Goal: Transaction & Acquisition: Purchase product/service

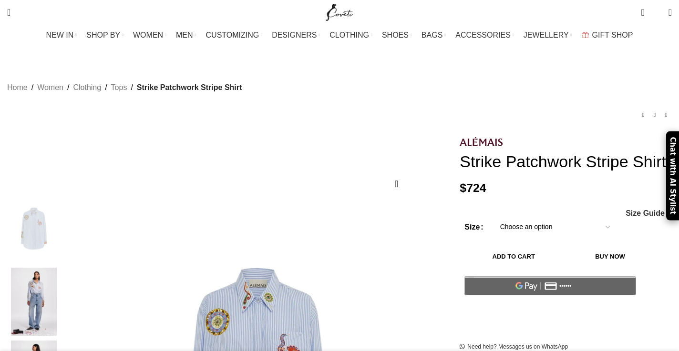
scroll to position [7, 0]
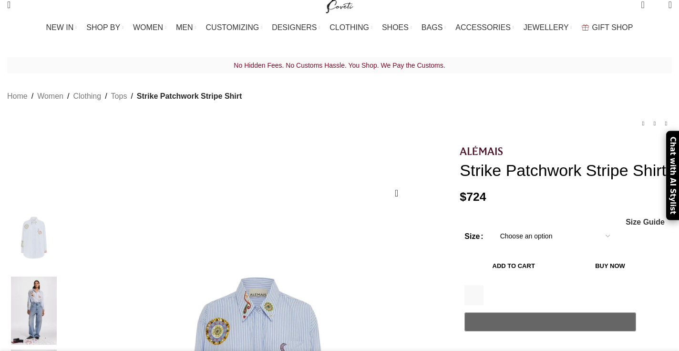
drag, startPoint x: 525, startPoint y: 169, endPoint x: 441, endPoint y: 139, distance: 89.4
copy div "Strike Patchwork Stripe Shirt"
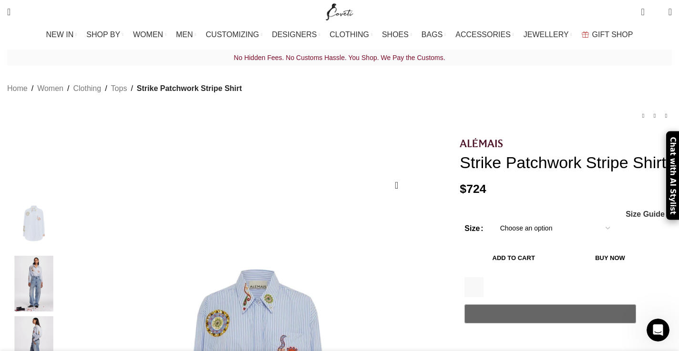
scroll to position [44, 0]
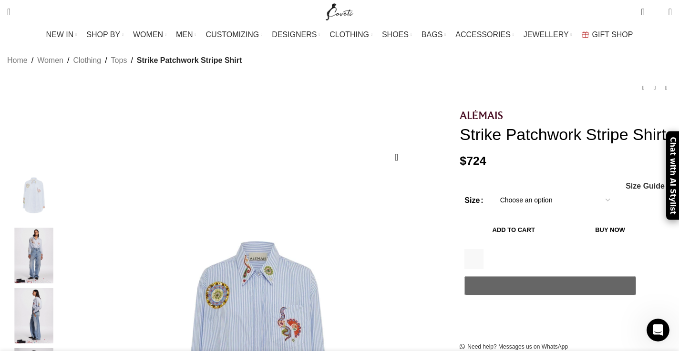
click at [408, 108] on div "Add to wishlist Click to enlarge" at bounding box center [226, 335] width 443 height 454
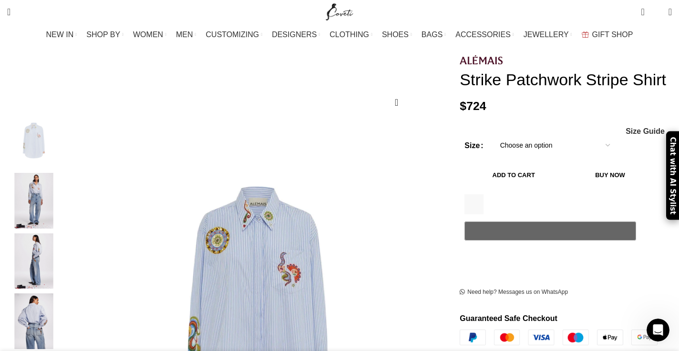
scroll to position [0, 1405]
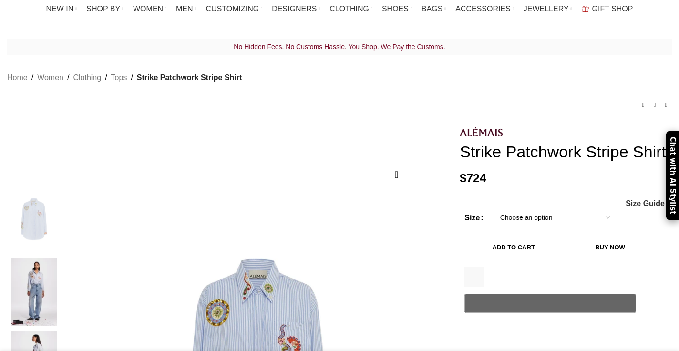
scroll to position [38, 0]
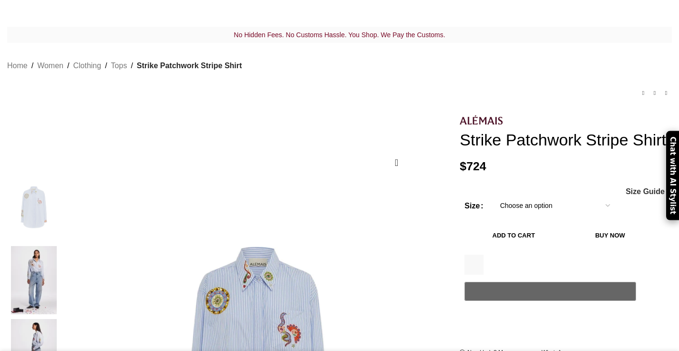
select select "10-uk"
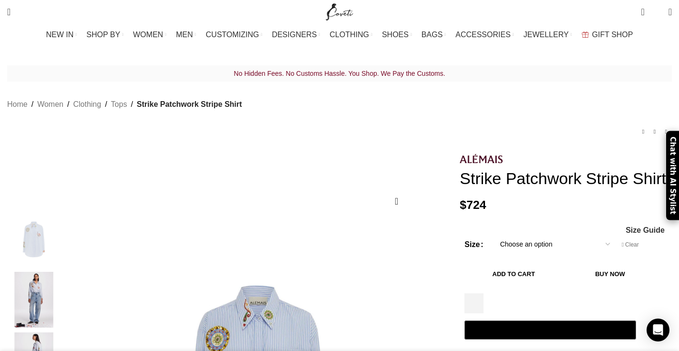
scroll to position [0, 0]
click at [560, 272] on button "Add to cart" at bounding box center [513, 274] width 98 height 20
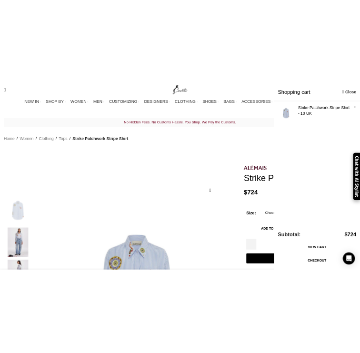
scroll to position [0, 201]
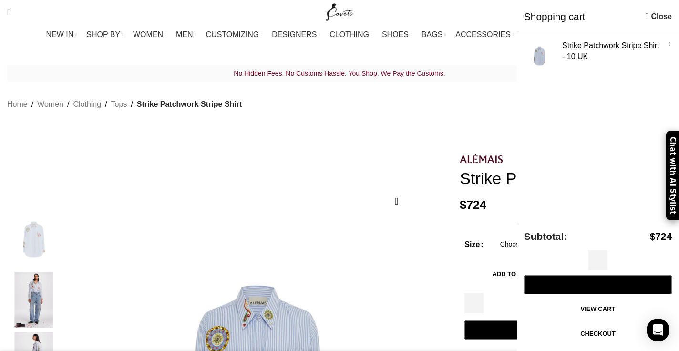
click at [615, 333] on link "Checkout" at bounding box center [598, 334] width 148 height 20
click at [668, 41] on link "×" at bounding box center [669, 45] width 10 height 10
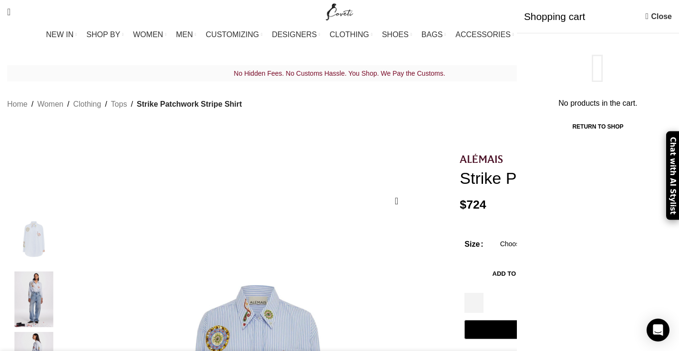
scroll to position [0, 502]
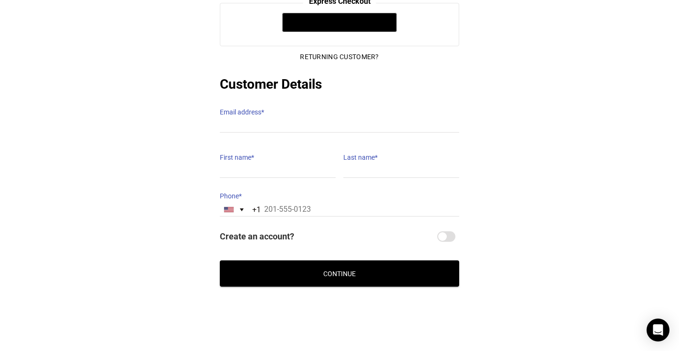
scroll to position [141, 0]
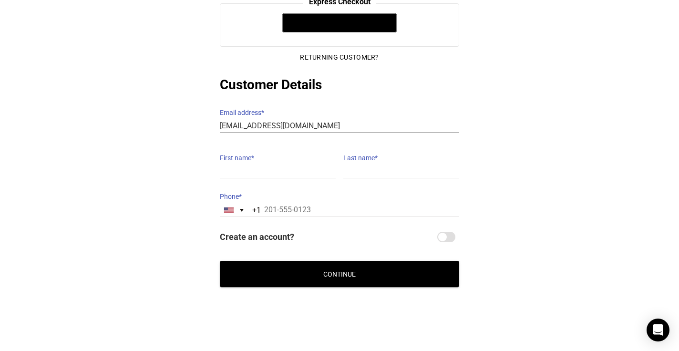
type input "[EMAIL_ADDRESS][DOMAIN_NAME]"
type input "Claudai"
type input "Apps"
click at [236, 204] on div "[GEOGRAPHIC_DATA] +1" at bounding box center [236, 210] width 32 height 13
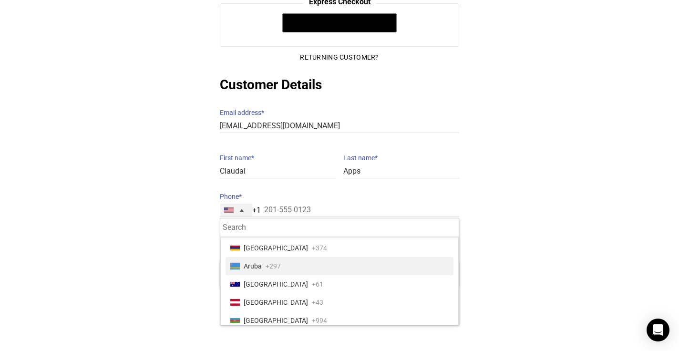
scroll to position [165, 0]
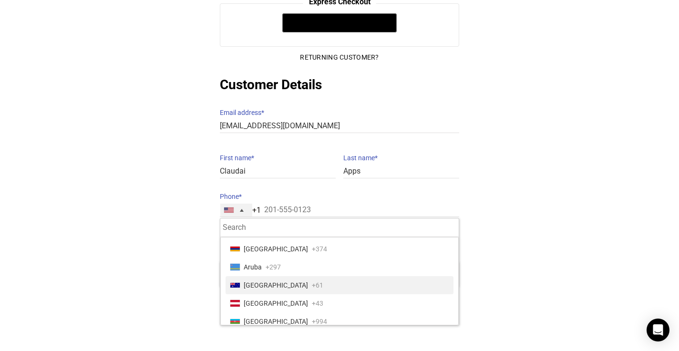
click at [266, 278] on span "[GEOGRAPHIC_DATA]" at bounding box center [276, 284] width 64 height 13
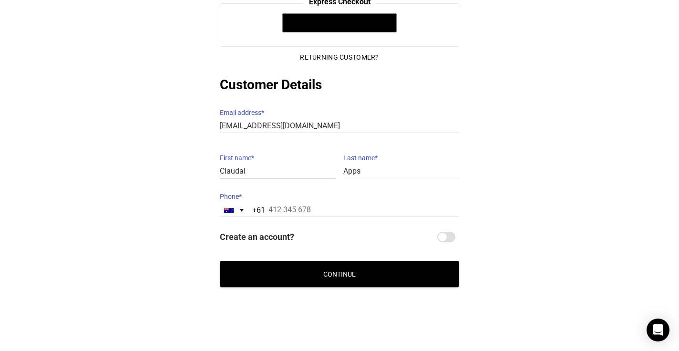
click at [273, 164] on input "Claudai" at bounding box center [278, 171] width 116 height 14
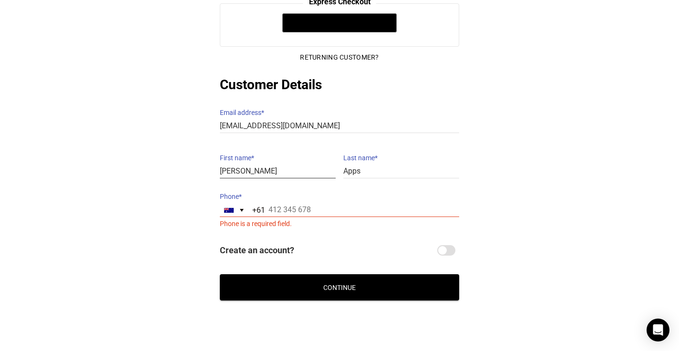
type input "[PERSON_NAME]"
click at [311, 191] on label "Phone *" at bounding box center [339, 196] width 239 height 13
click at [311, 203] on input "Phone *" at bounding box center [339, 210] width 239 height 14
click at [310, 208] on p "Phone * [GEOGRAPHIC_DATA] +61 +61 242 results found [GEOGRAPHIC_DATA] +93 [GEOG…" at bounding box center [339, 210] width 239 height 41
click at [313, 203] on input "Phone *" at bounding box center [339, 210] width 239 height 14
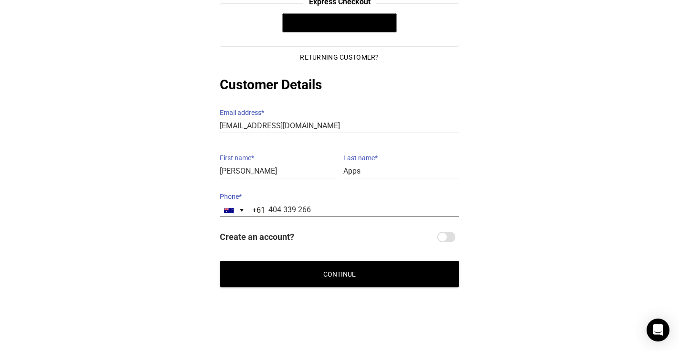
type input "404 339 266"
click at [374, 263] on button "Continue" at bounding box center [339, 274] width 239 height 26
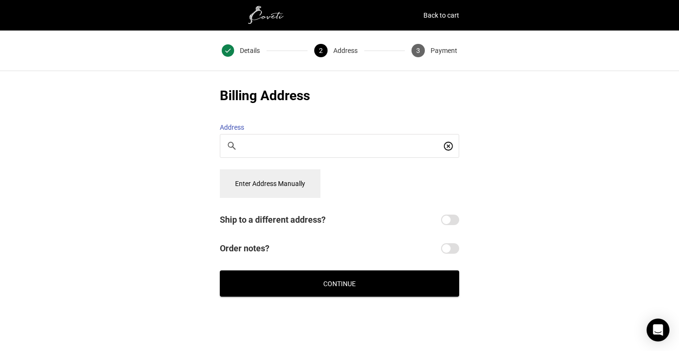
click at [332, 141] on input "Search for a place" at bounding box center [342, 146] width 198 height 10
type input "2/3 [PERSON_NAME] Circuit Is"
click at [291, 187] on button "Enter Address Manually" at bounding box center [270, 183] width 101 height 29
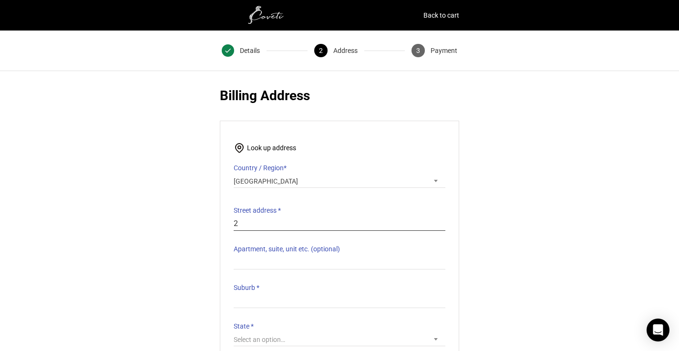
type input "2"
type input "3 [PERSON_NAME] Circuit"
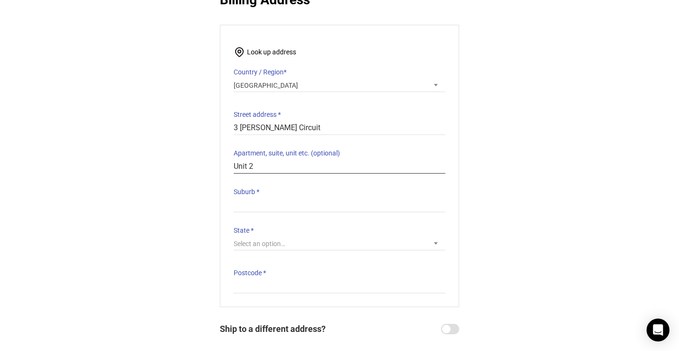
scroll to position [96, 0]
type input "Unit 2"
type input "[PERSON_NAME]"
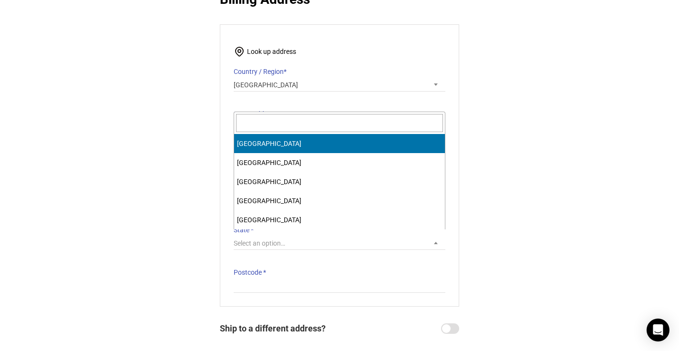
click at [432, 237] on span "State" at bounding box center [436, 242] width 10 height 12
select select "ACT"
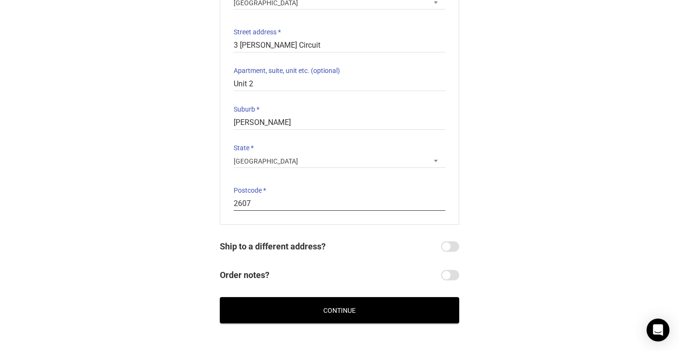
scroll to position [198, 0]
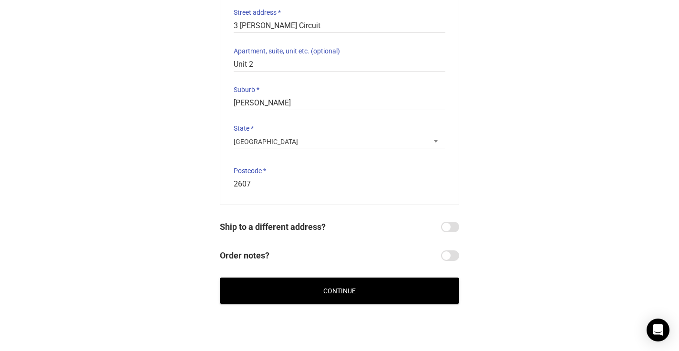
type input "2607"
click at [370, 281] on button "Continue" at bounding box center [339, 290] width 239 height 26
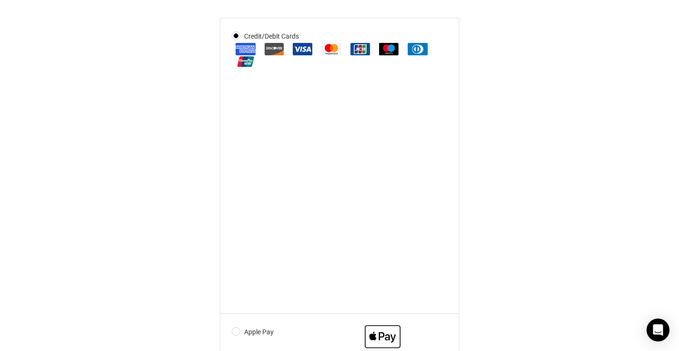
scroll to position [395, 0]
